Goal: Answer question/provide support

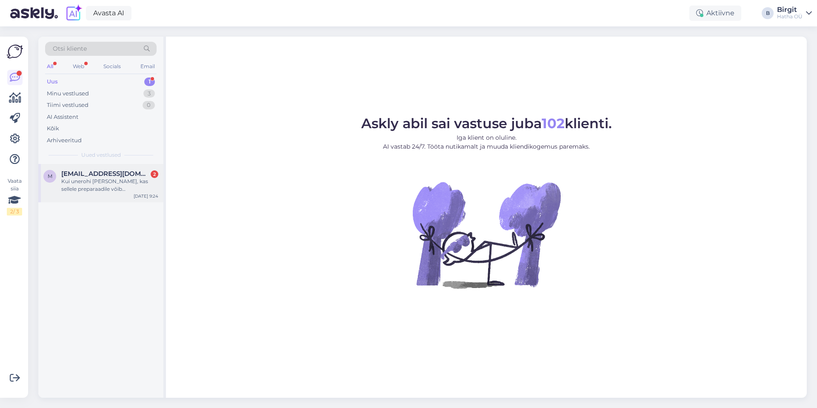
click at [116, 175] on span "[EMAIL_ADDRESS][DOMAIN_NAME]" at bounding box center [105, 174] width 89 height 8
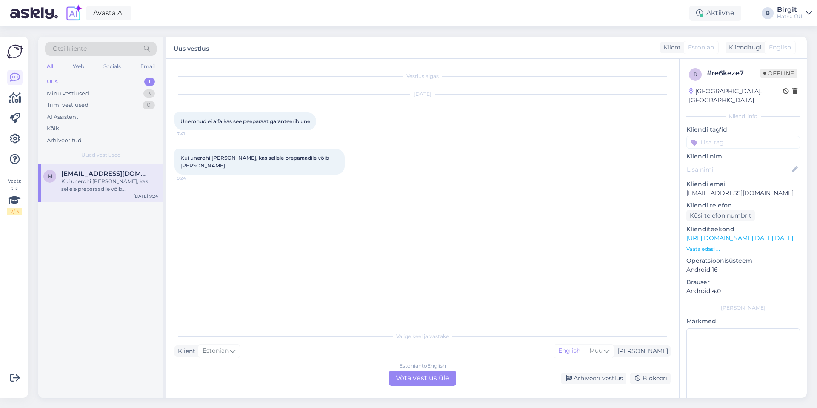
click at [438, 379] on div "Estonian to English Võta vestlus üle" at bounding box center [422, 377] width 67 height 15
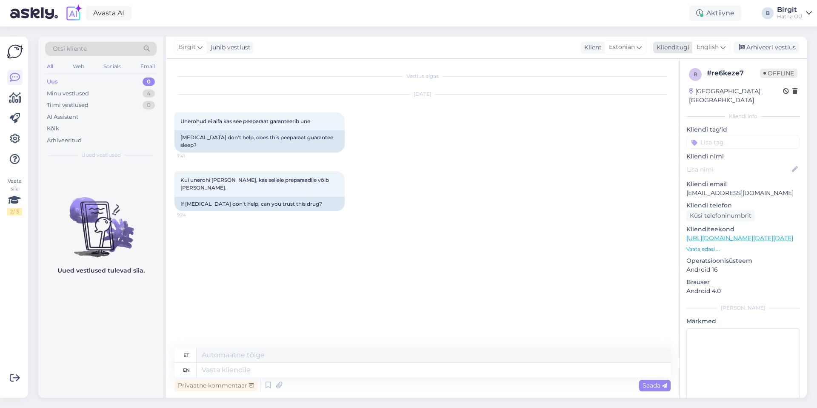
click at [710, 47] on span "English" at bounding box center [708, 47] width 22 height 9
type input "est"
click at [678, 88] on link "Estonian" at bounding box center [692, 85] width 94 height 14
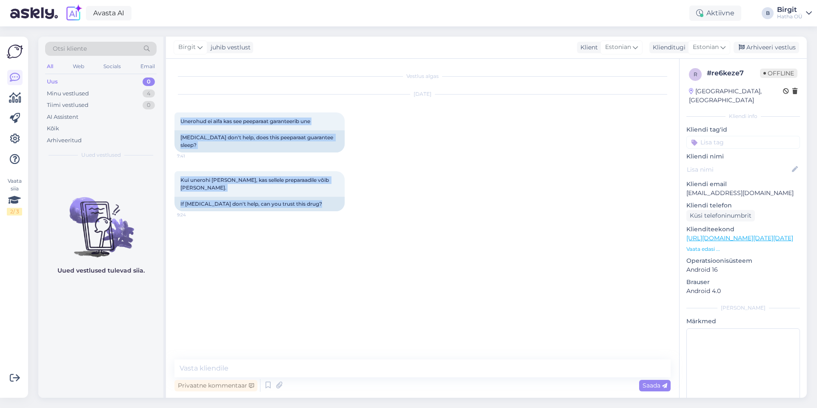
drag, startPoint x: 180, startPoint y: 120, endPoint x: 332, endPoint y: 206, distance: 174.6
click at [332, 206] on div "Vestlus algas [DATE] Unerohud ei aifa kas see peeparaat garanteerib une 7:41 [M…" at bounding box center [427, 209] width 504 height 284
copy div "Unerohud ei aifa kas see peeparaat garanteerib une 7:41 [MEDICAL_DATA] don't he…"
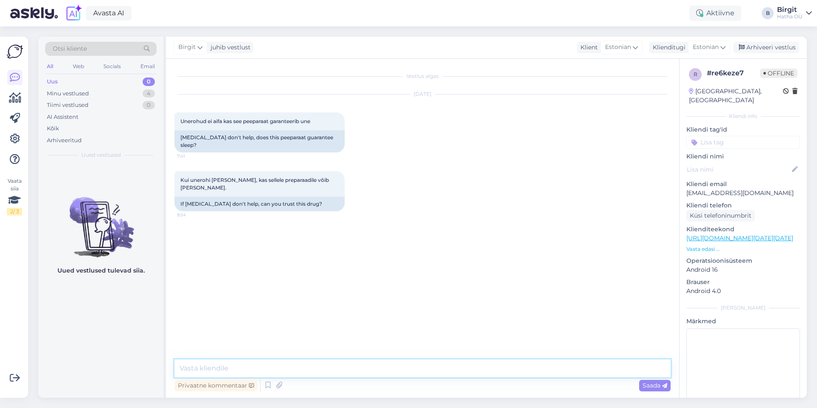
click at [319, 368] on textarea at bounding box center [423, 368] width 496 height 18
paste textarea "Lore! 🌙 Ipsum, do sitam consectetu ad elitsed doe tempo. Inc utlabore et dolo, …"
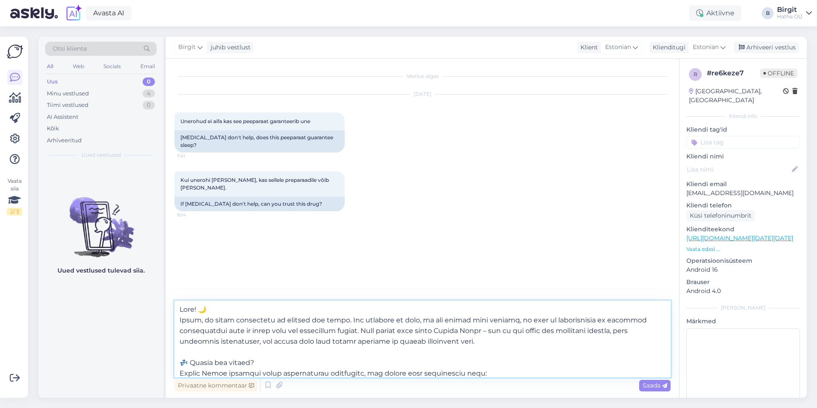
drag, startPoint x: 206, startPoint y: 307, endPoint x: 284, endPoint y: 305, distance: 78.4
click at [206, 307] on textarea at bounding box center [423, 339] width 496 height 77
click at [623, 317] on textarea at bounding box center [423, 339] width 496 height 77
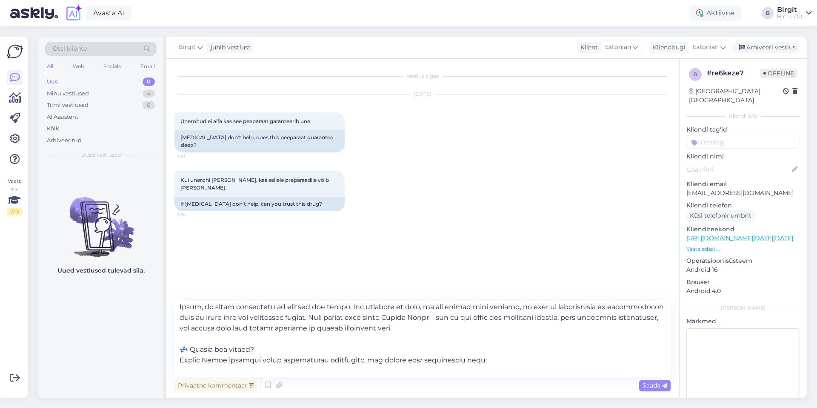
scroll to position [28, 0]
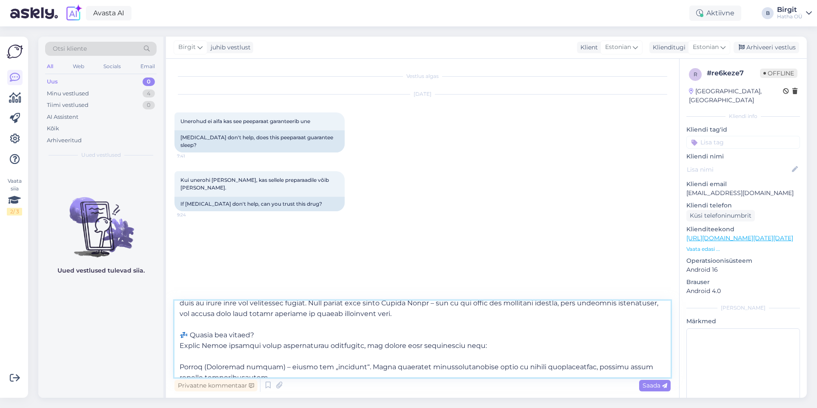
click at [191, 332] on textarea at bounding box center [423, 339] width 496 height 77
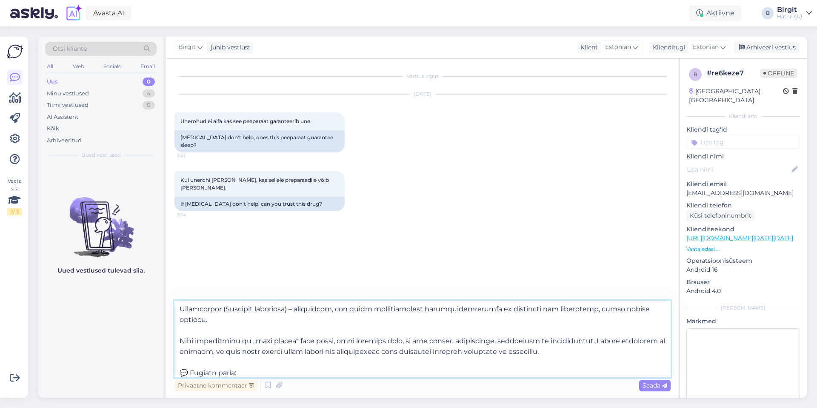
scroll to position [179, 0]
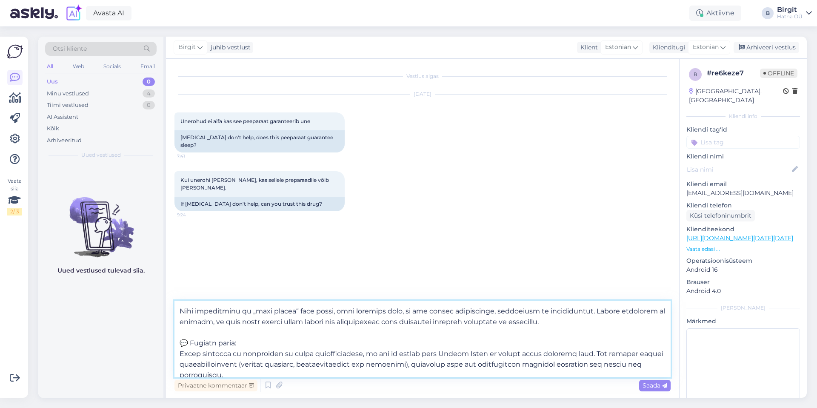
click at [275, 336] on textarea at bounding box center [423, 339] width 496 height 77
click at [189, 343] on textarea at bounding box center [423, 339] width 496 height 77
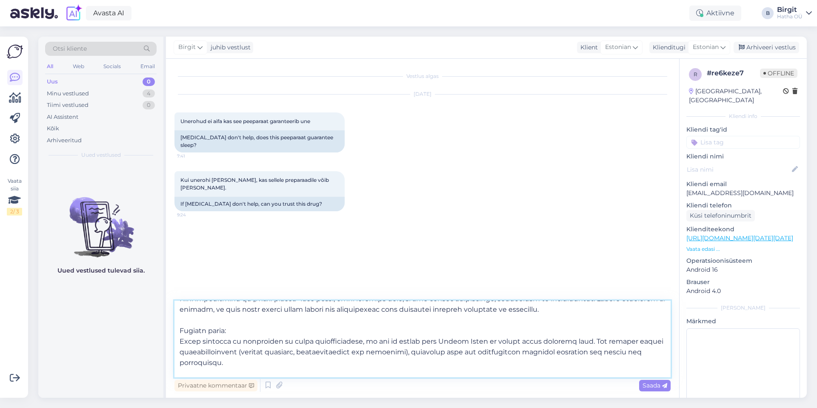
scroll to position [203, 0]
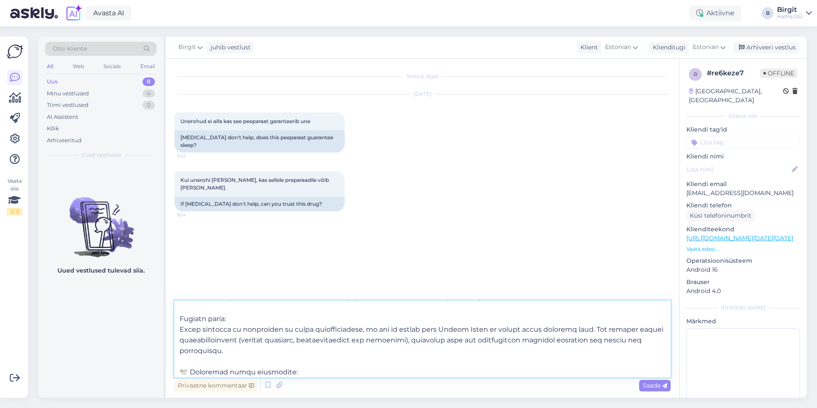
click at [444, 339] on textarea at bounding box center [423, 339] width 496 height 77
drag, startPoint x: 611, startPoint y: 340, endPoint x: 580, endPoint y: 342, distance: 31.1
click at [580, 342] on textarea at bounding box center [423, 339] width 496 height 77
click at [223, 348] on textarea at bounding box center [423, 339] width 496 height 77
drag, startPoint x: 362, startPoint y: 351, endPoint x: 279, endPoint y: 353, distance: 82.6
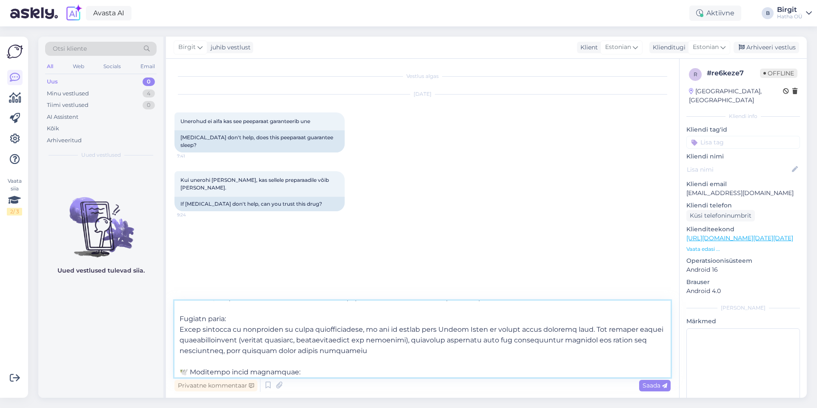
click at [279, 353] on textarea at bounding box center [423, 339] width 496 height 77
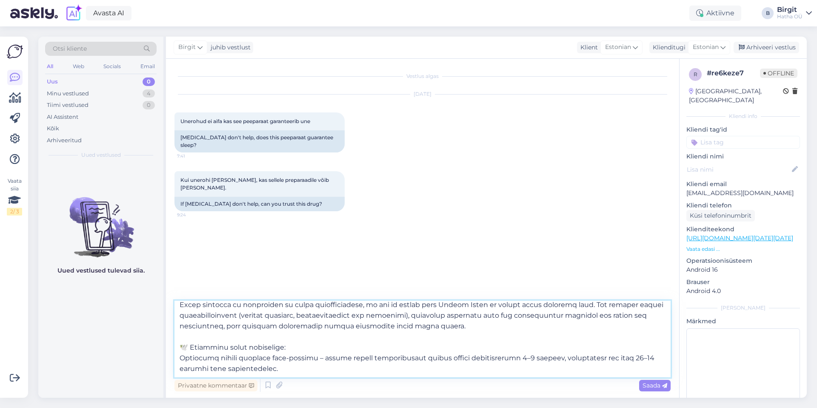
click at [194, 344] on textarea at bounding box center [423, 339] width 496 height 77
click at [287, 349] on textarea at bounding box center [423, 339] width 496 height 77
click at [189, 346] on textarea at bounding box center [423, 339] width 496 height 77
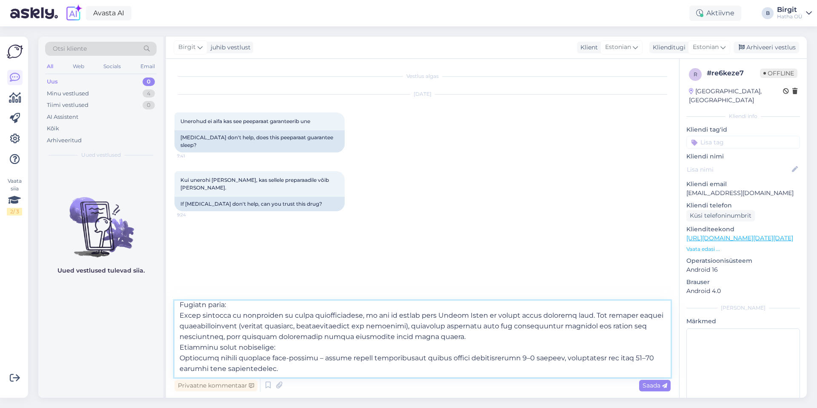
scroll to position [218, 0]
click at [354, 347] on textarea at bounding box center [423, 339] width 496 height 77
click at [430, 348] on textarea at bounding box center [423, 339] width 496 height 77
drag, startPoint x: 437, startPoint y: 347, endPoint x: 318, endPoint y: 348, distance: 118.8
click at [318, 348] on textarea at bounding box center [423, 339] width 496 height 77
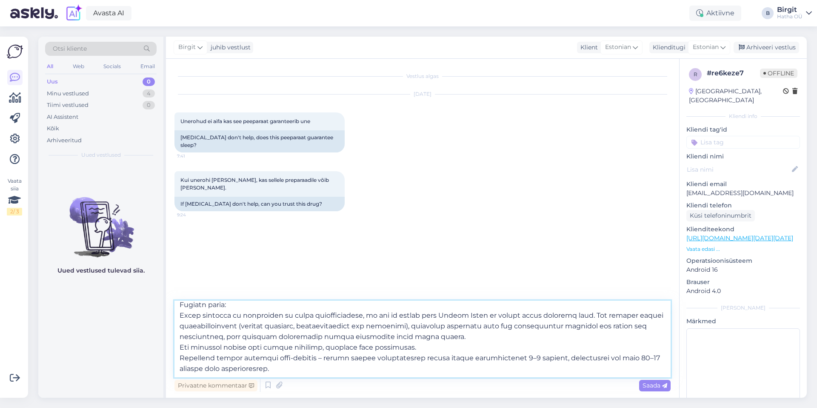
click at [179, 357] on textarea at bounding box center [423, 339] width 496 height 77
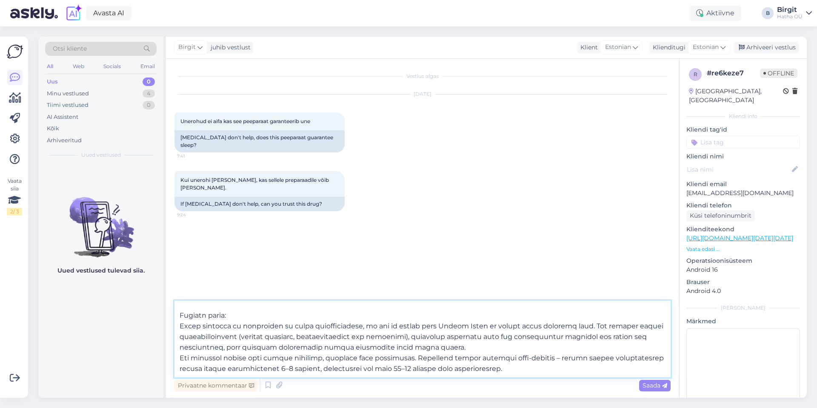
scroll to position [207, 0]
click at [540, 358] on textarea at bounding box center [423, 339] width 496 height 77
click at [527, 368] on textarea at bounding box center [423, 339] width 496 height 77
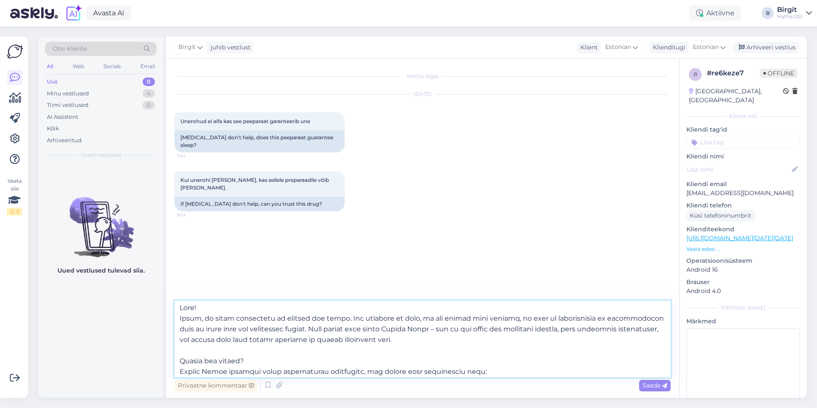
scroll to position [3, 0]
click at [379, 327] on textarea at bounding box center [423, 339] width 496 height 77
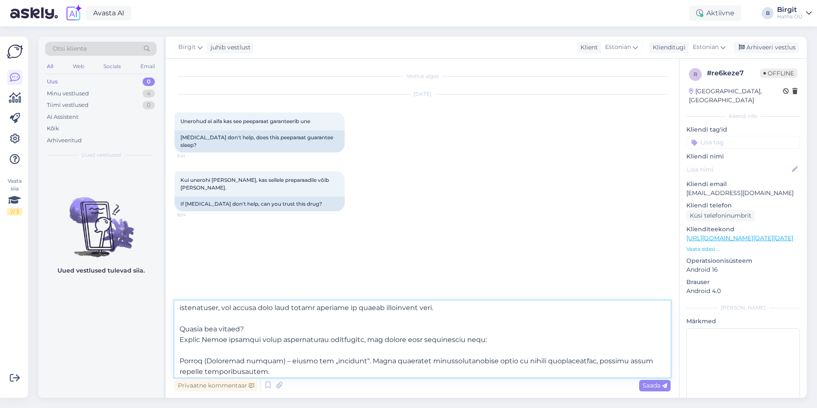
click at [275, 340] on textarea at bounding box center [423, 339] width 496 height 77
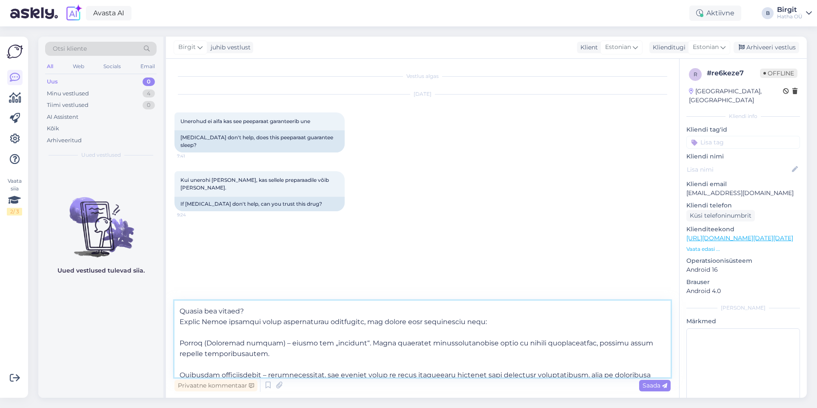
scroll to position [60, 0]
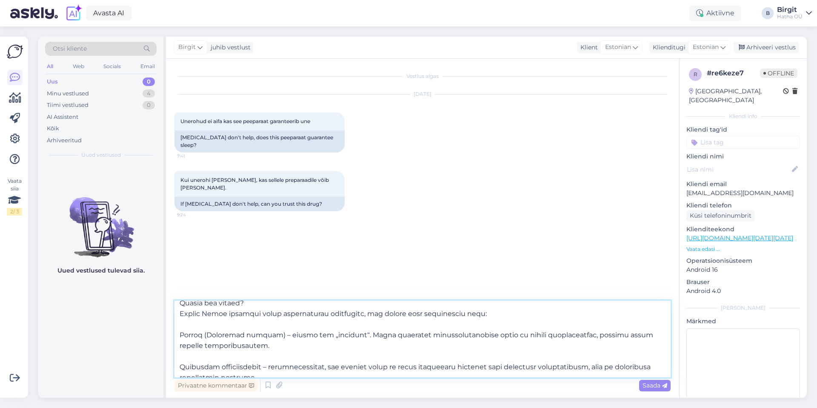
click at [491, 314] on textarea at bounding box center [423, 339] width 496 height 77
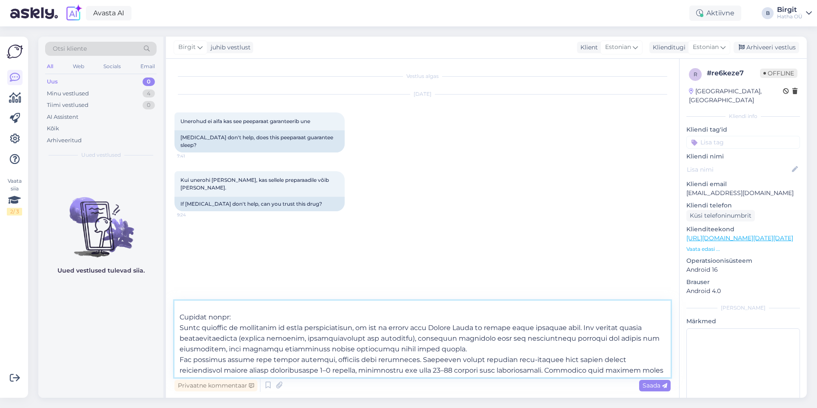
scroll to position [218, 0]
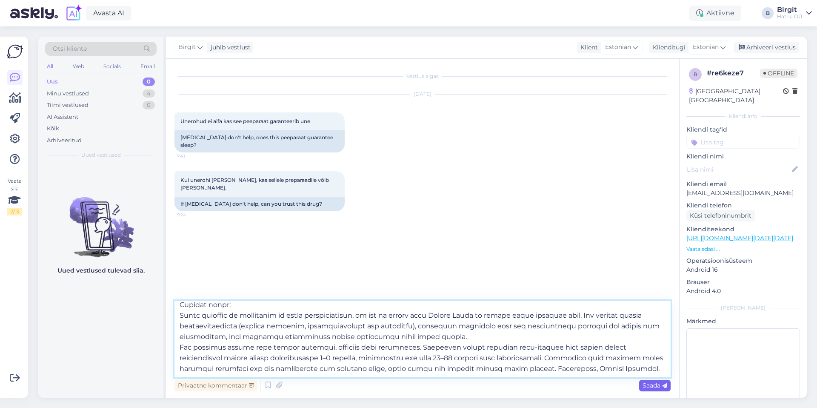
type textarea "Lore! Ipsum, do sitam consectetu ad elitsed doe tempo. Inc utlabore et dolo, ma…"
click at [651, 383] on span "Saada" at bounding box center [655, 385] width 25 height 8
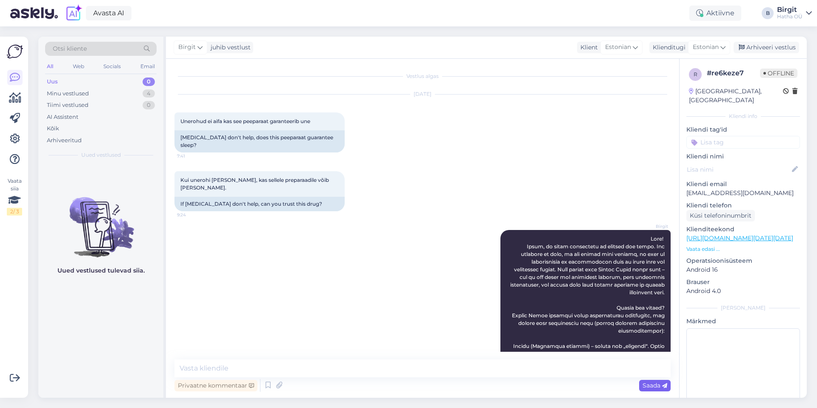
scroll to position [0, 0]
